Goal: Check status: Check status

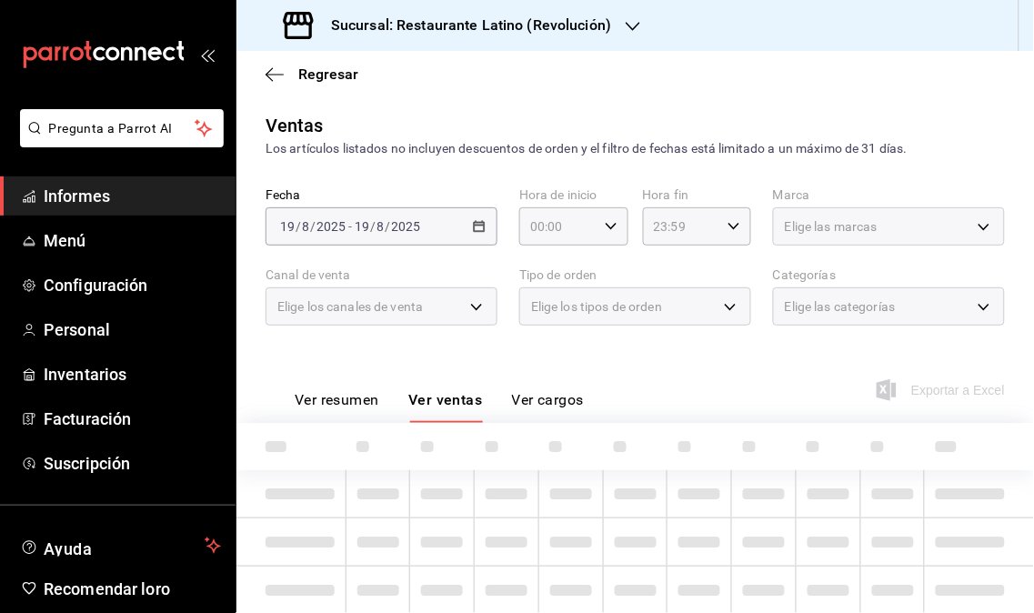
click at [93, 197] on font "Informes" at bounding box center [77, 195] width 66 height 19
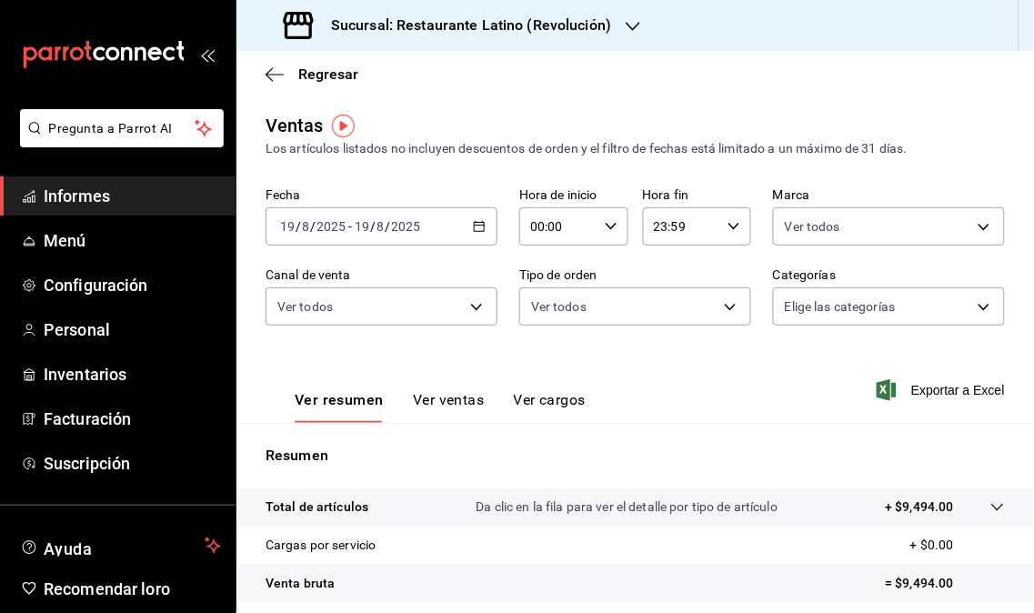
click at [473, 234] on div "[DATE] [DATE] - [DATE] [DATE]" at bounding box center [382, 226] width 232 height 38
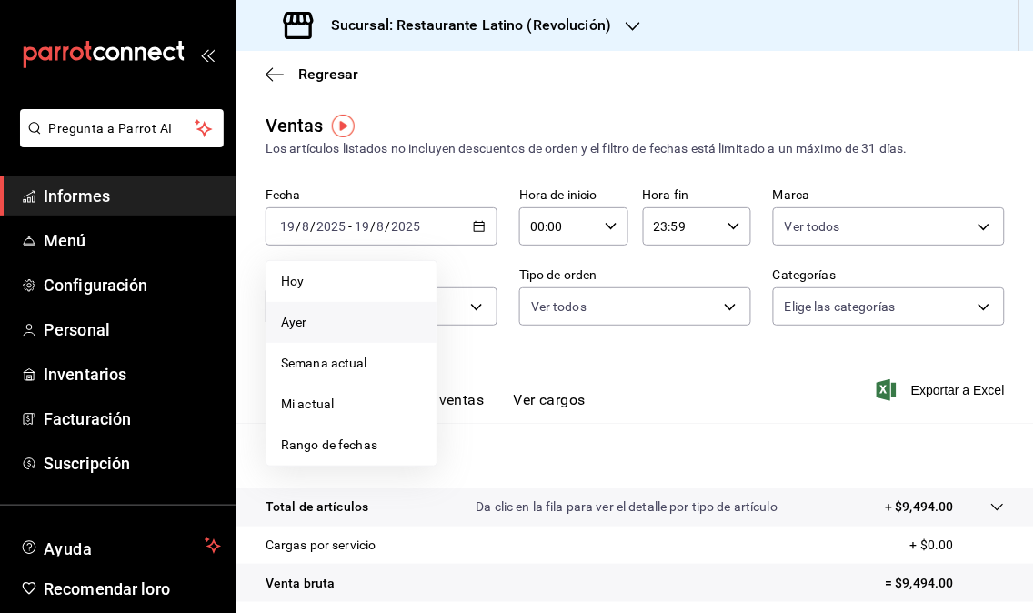
click at [326, 328] on span "Ayer" at bounding box center [351, 322] width 141 height 19
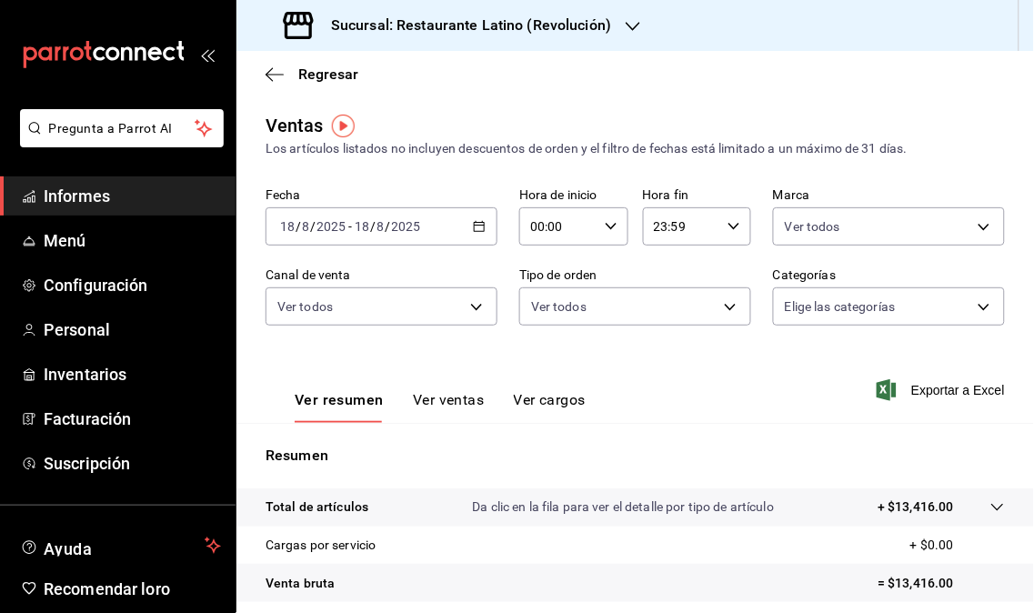
click at [475, 230] on icon "button" at bounding box center [479, 226] width 13 height 13
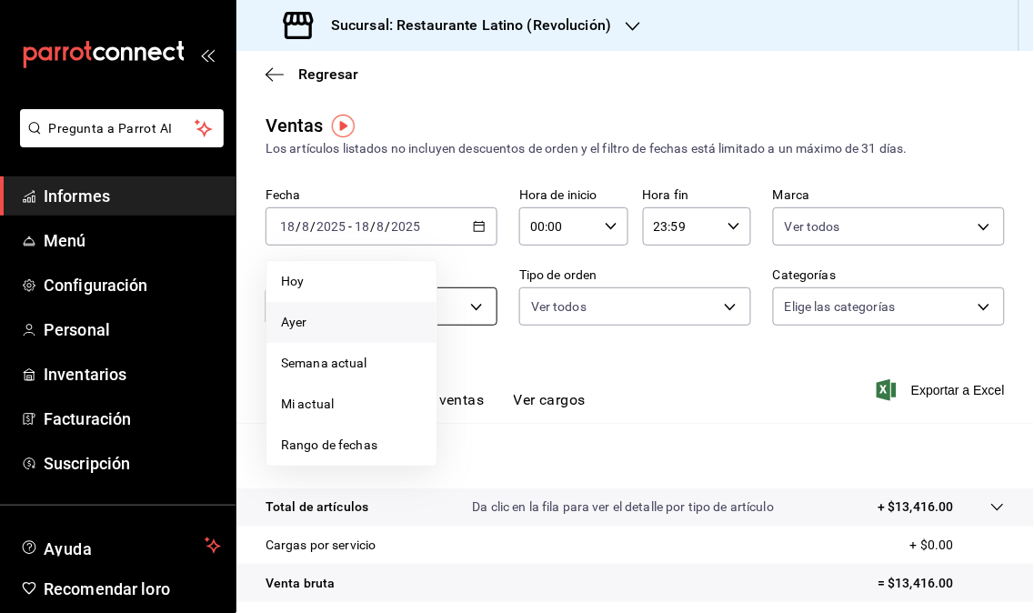
click at [298, 288] on span "Hoy" at bounding box center [351, 281] width 141 height 19
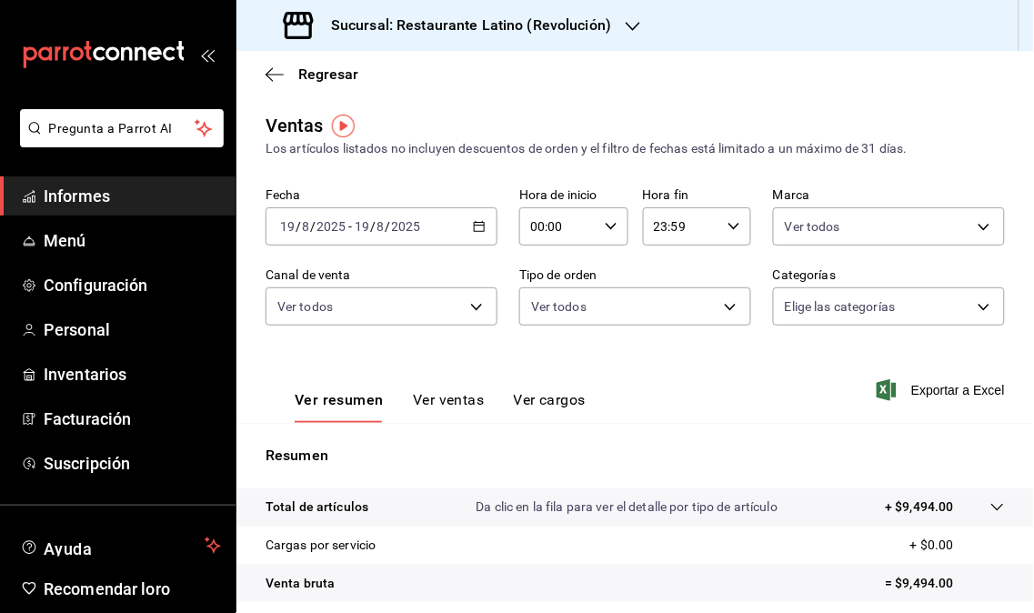
click at [621, 25] on div "Sucursal: Restaurante Latino (Revolución)" at bounding box center [449, 25] width 396 height 51
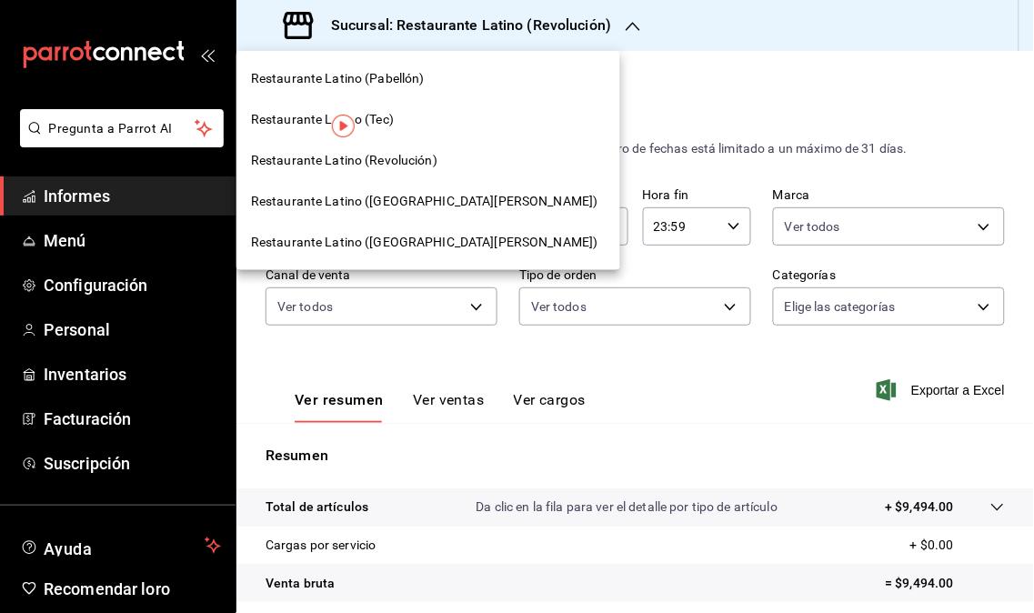
click at [416, 194] on font "Restaurante Latino ([GEOGRAPHIC_DATA][PERSON_NAME])" at bounding box center [424, 201] width 347 height 15
